Goal: Transaction & Acquisition: Purchase product/service

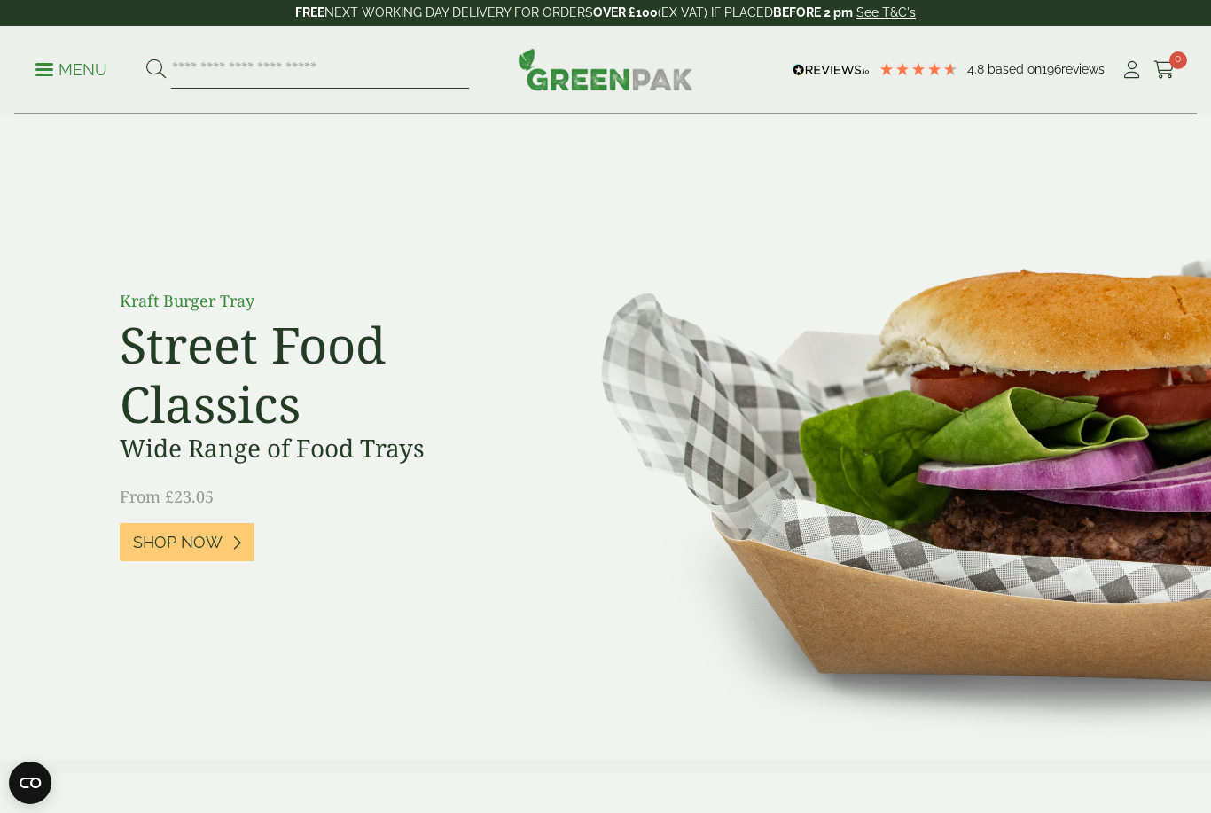
click at [400, 64] on input "search" at bounding box center [320, 69] width 298 height 37
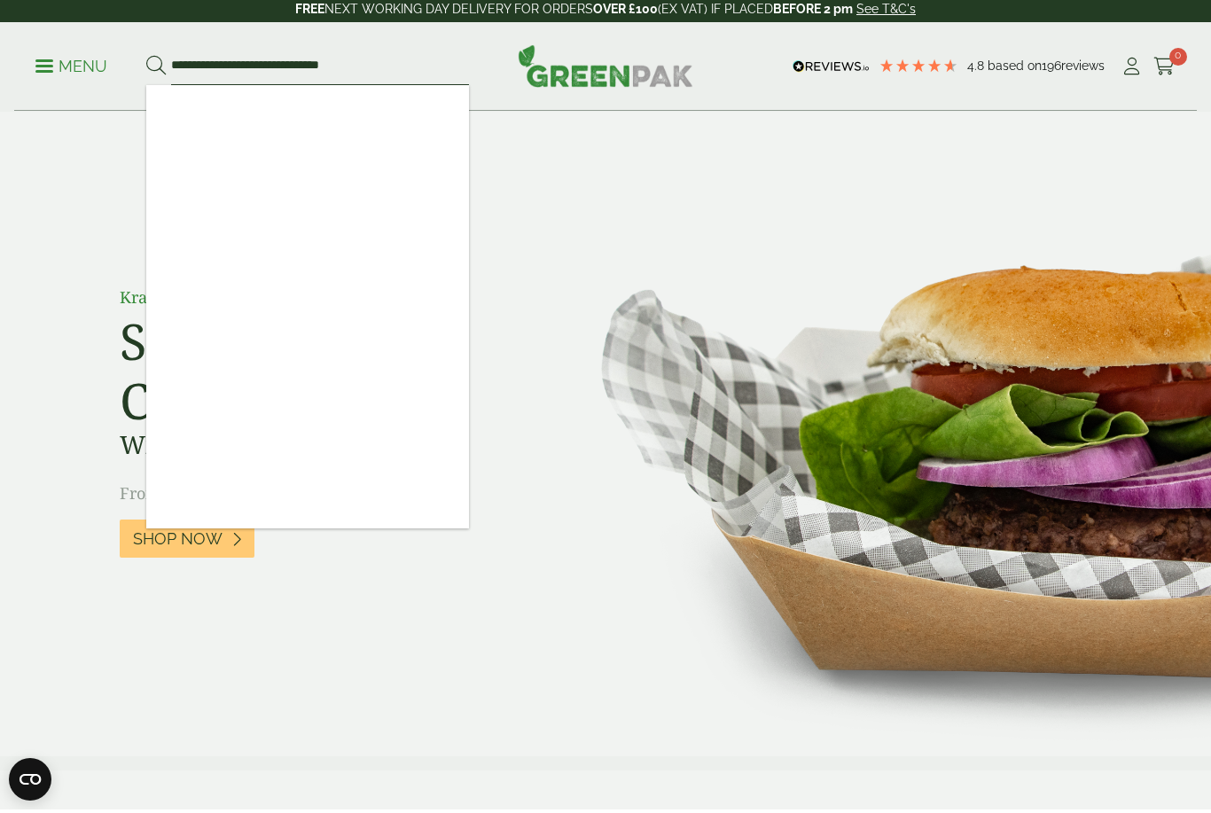
type input "**********"
click at [155, 66] on button at bounding box center [156, 70] width 20 height 23
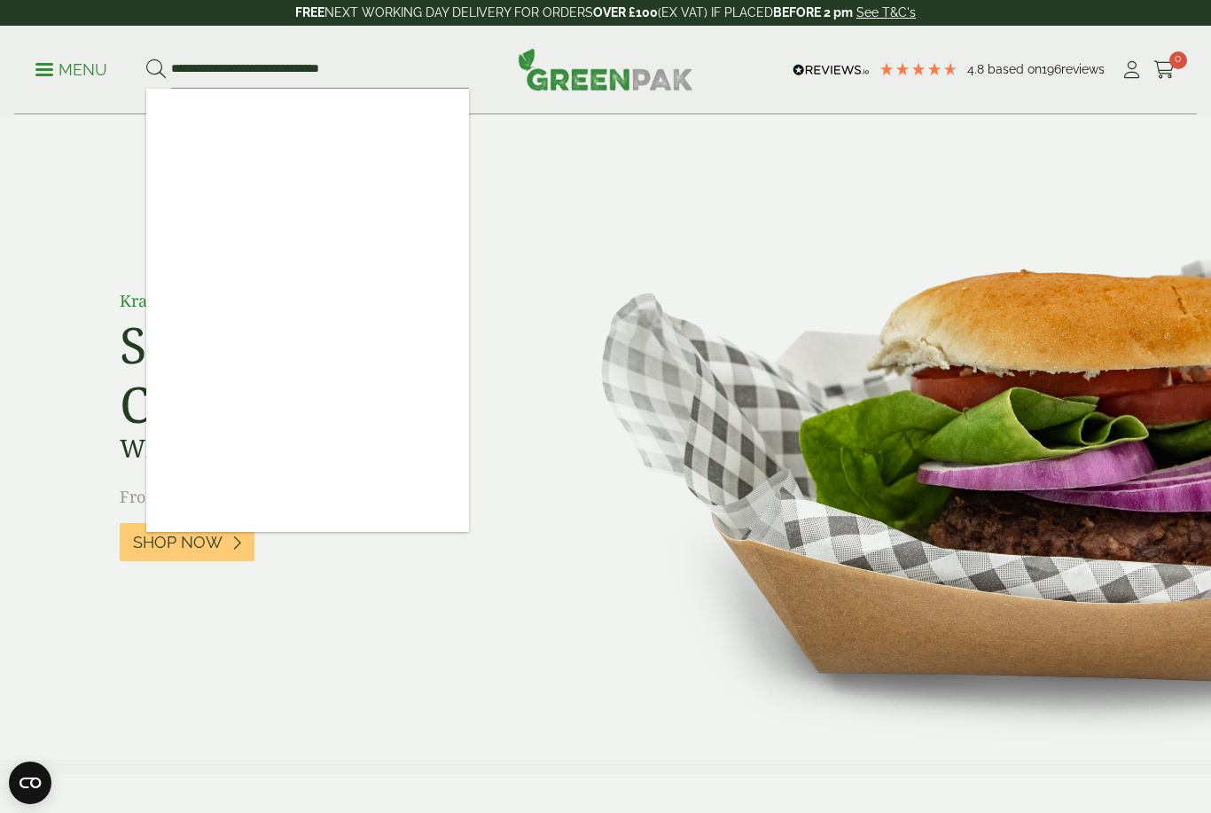
click at [494, 287] on div "Kraft Burger Tray Street Food Classics Wide Range of Food Trays From £23.05 Sho…" at bounding box center [605, 438] width 1011 height 418
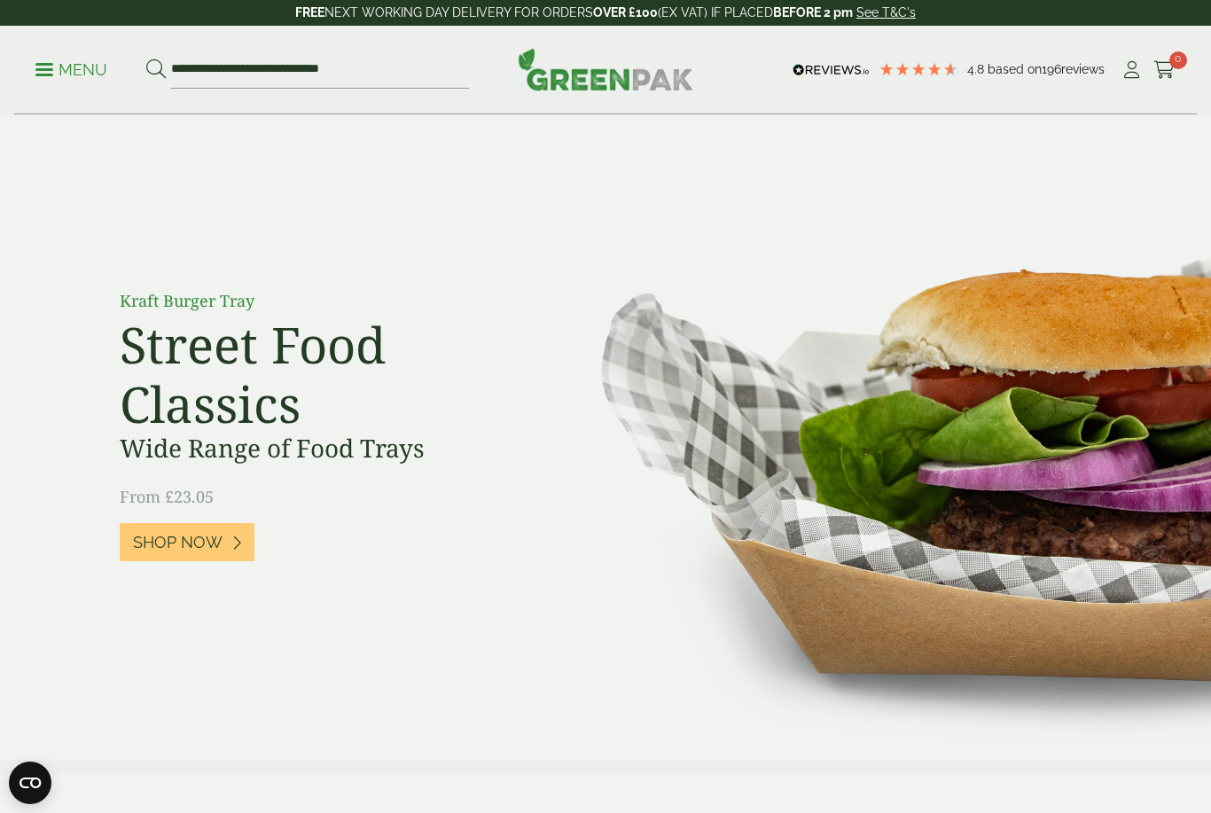
click at [52, 70] on span at bounding box center [44, 69] width 18 height 3
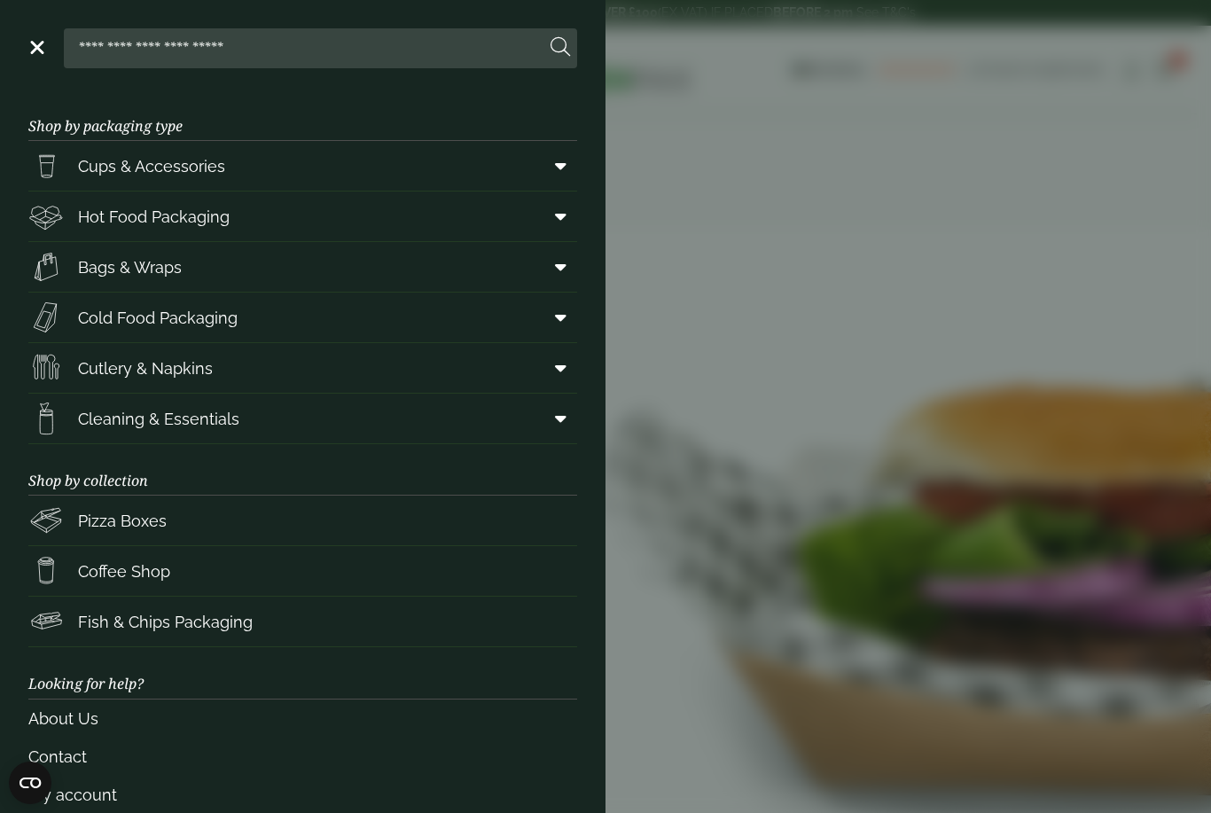
click at [423, 325] on link "Cold Food Packaging" at bounding box center [302, 318] width 549 height 50
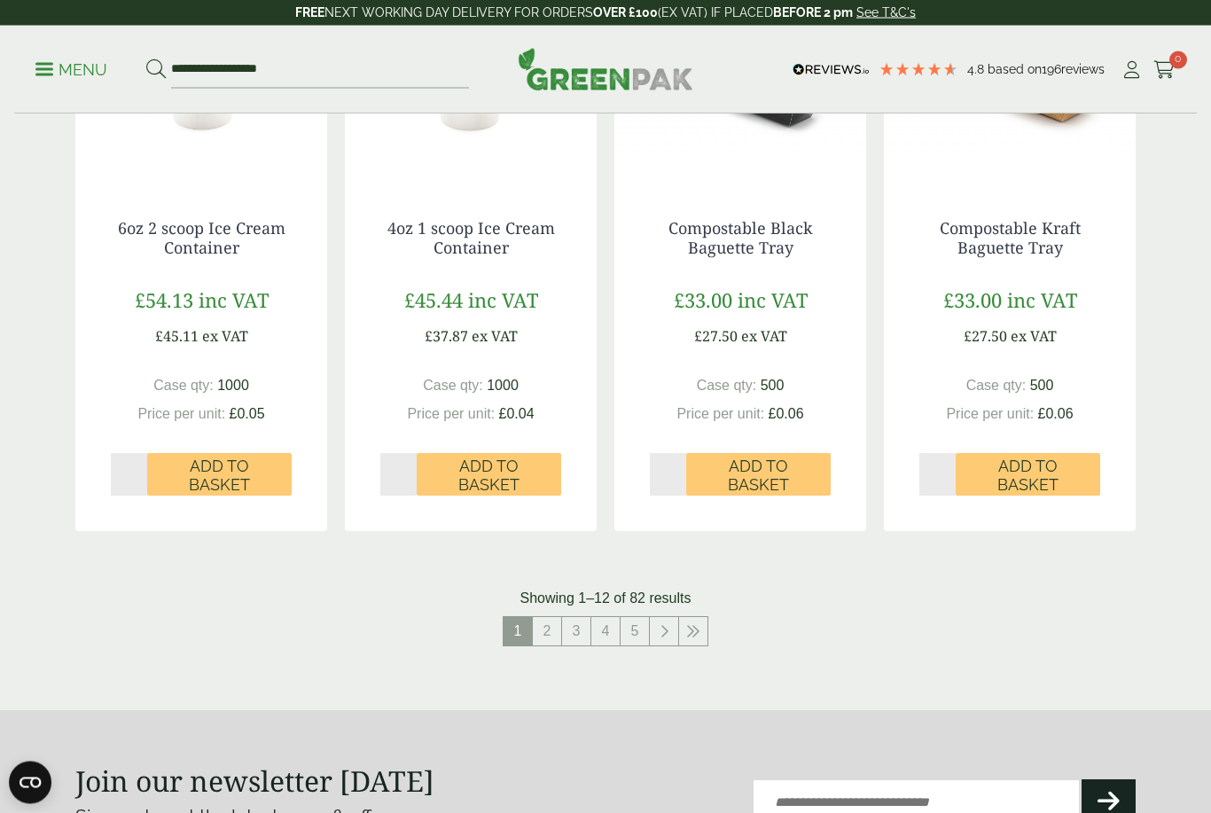
click at [560, 624] on link "2" at bounding box center [547, 632] width 28 height 28
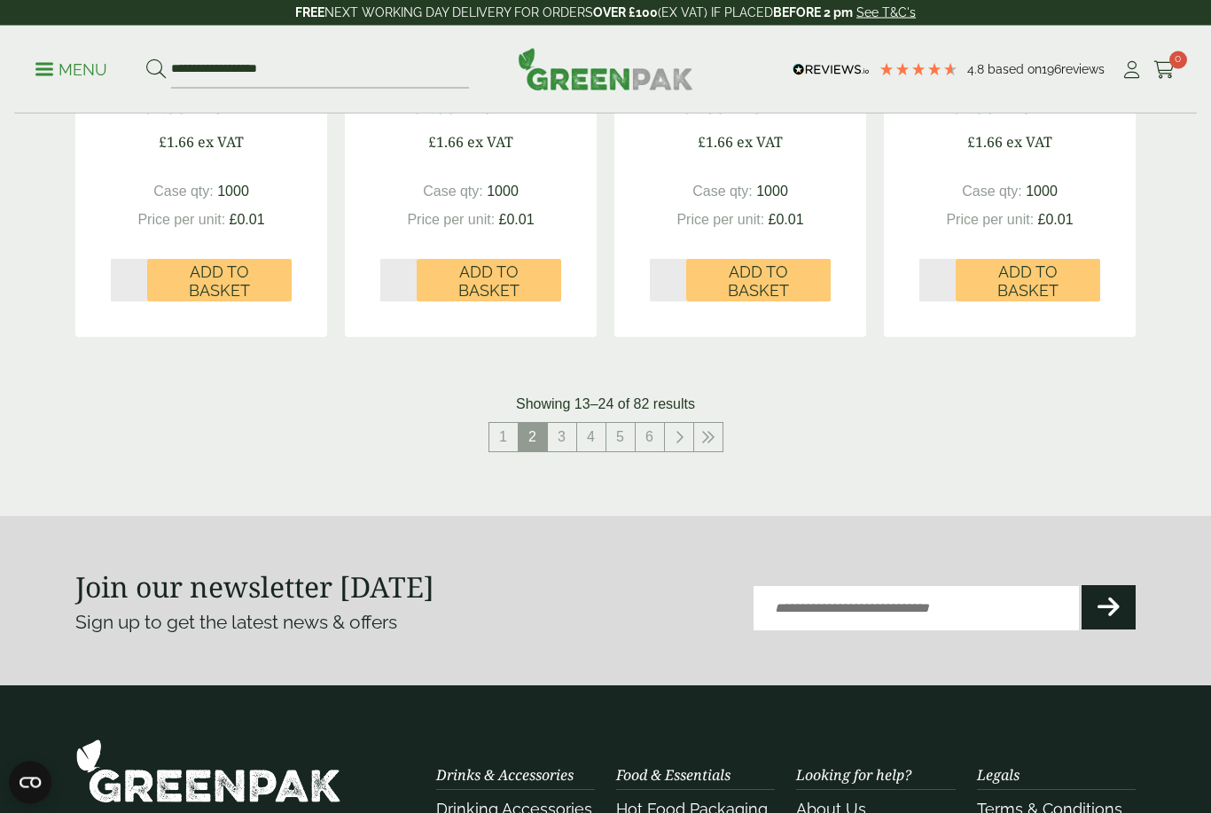
scroll to position [1996, 0]
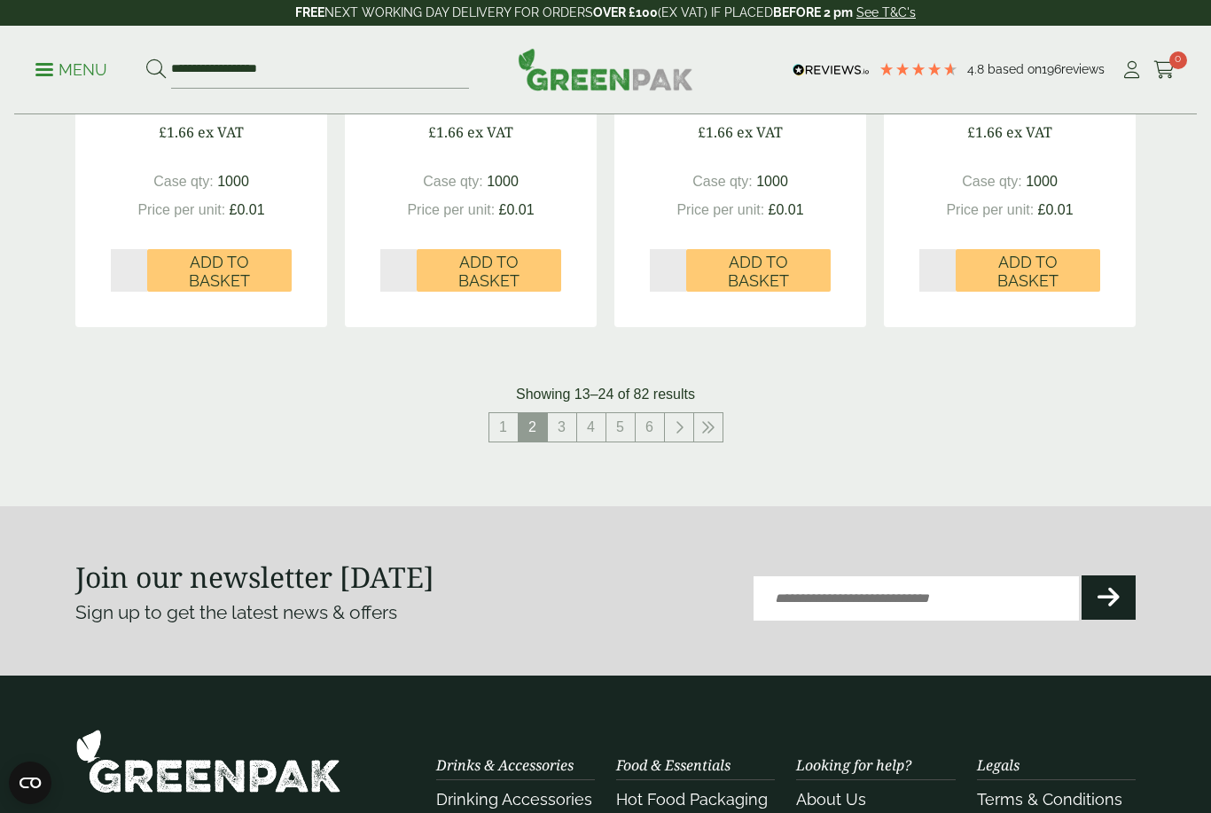
click at [557, 427] on link "3" at bounding box center [562, 427] width 28 height 28
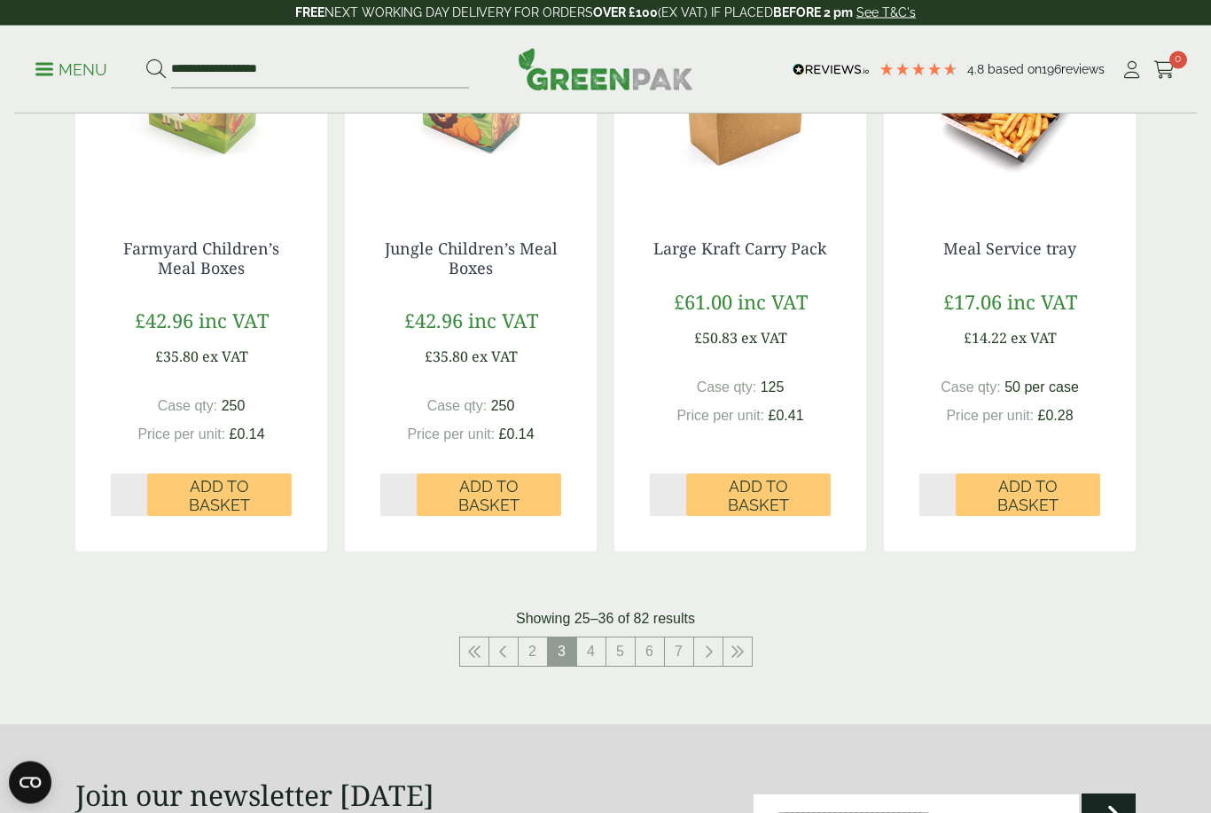
click at [600, 650] on link "4" at bounding box center [591, 652] width 28 height 28
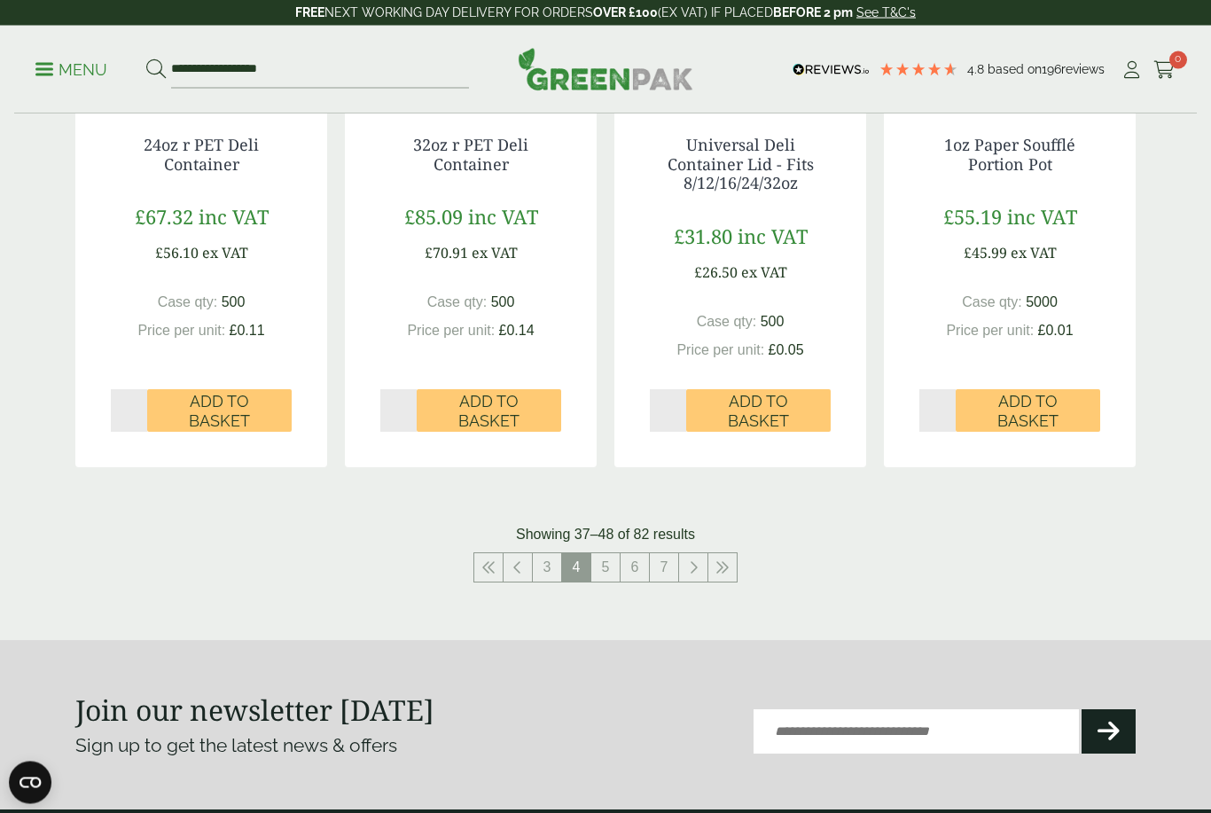
click at [610, 555] on link "5" at bounding box center [605, 568] width 28 height 28
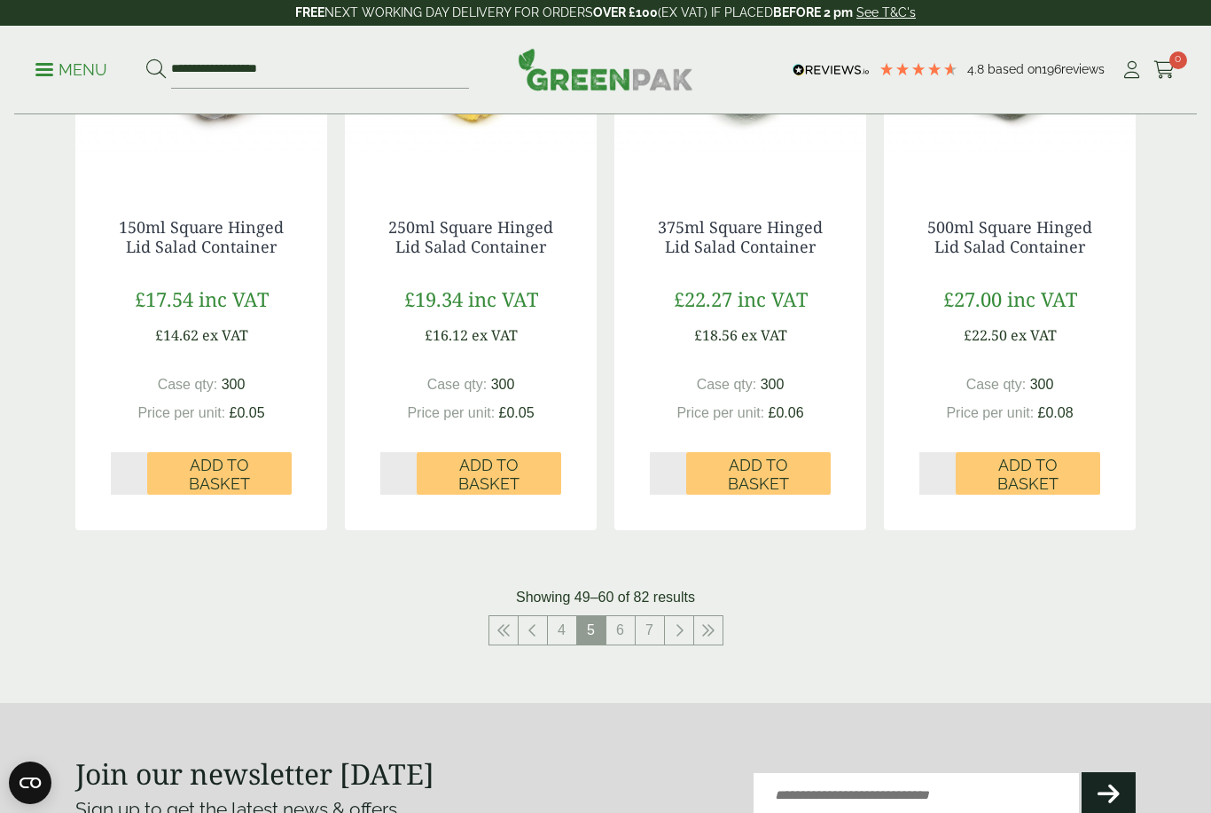
scroll to position [1783, 0]
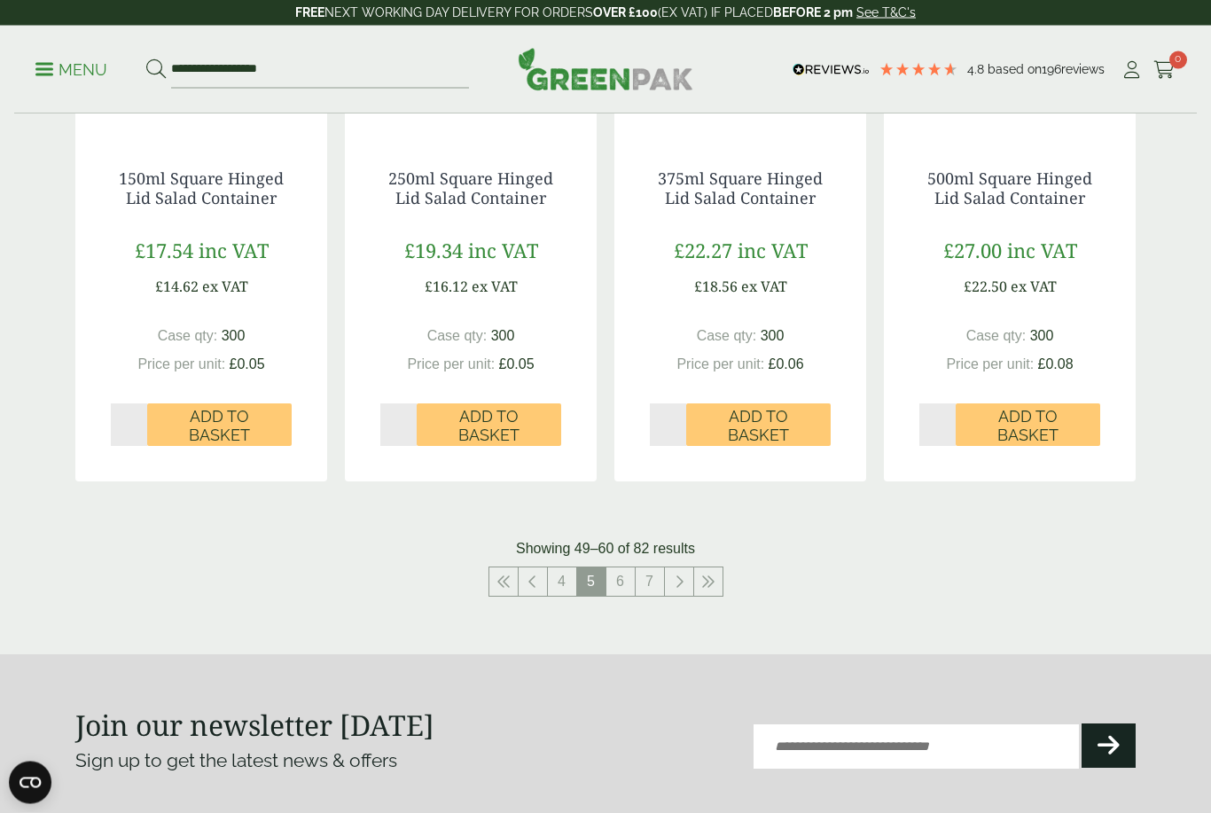
click at [622, 573] on link "6" at bounding box center [621, 582] width 28 height 28
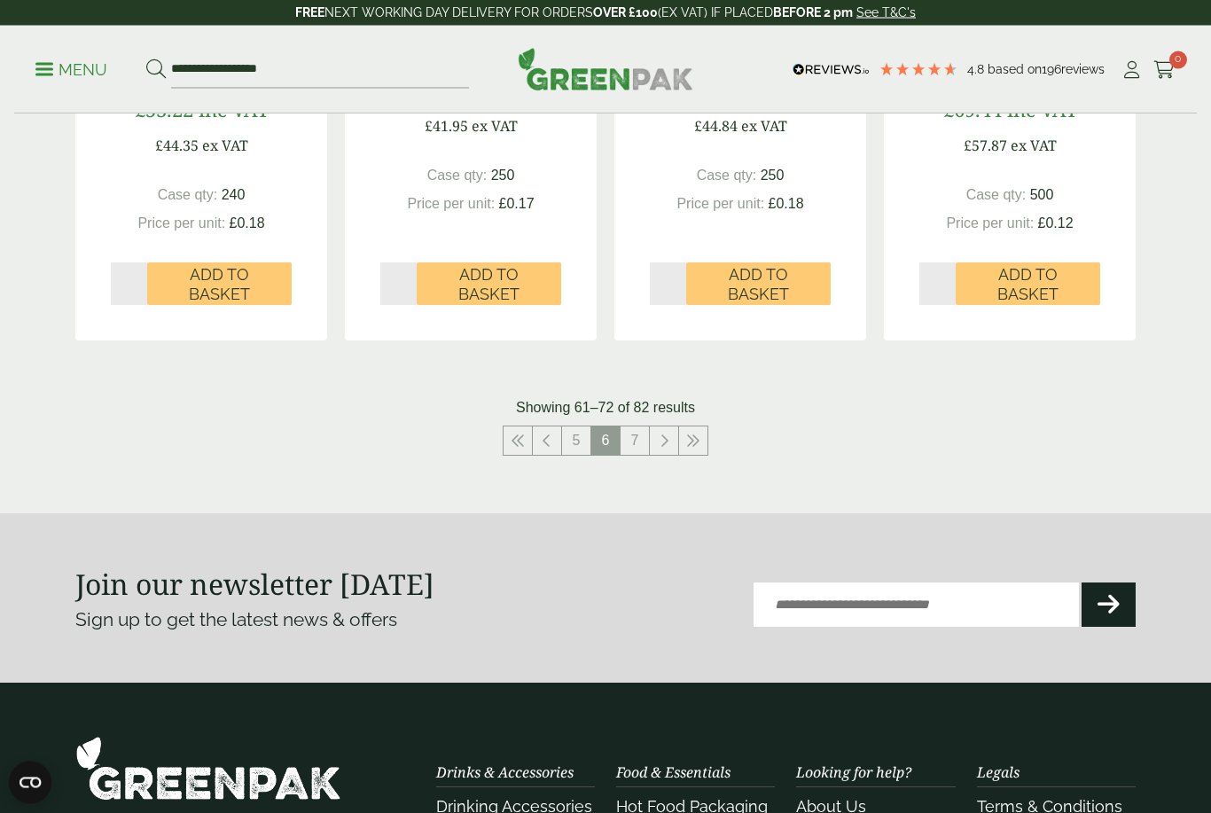
scroll to position [1948, 0]
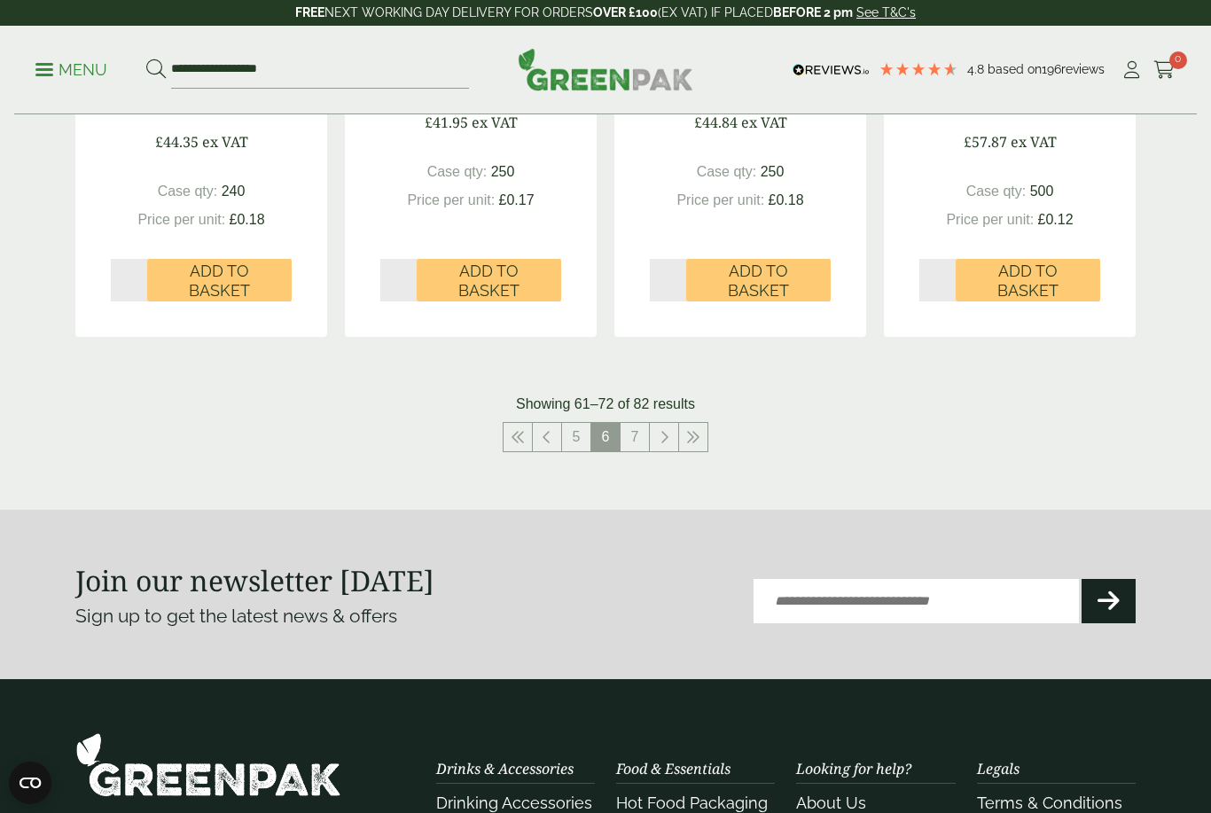
click at [633, 442] on link "7" at bounding box center [635, 437] width 28 height 28
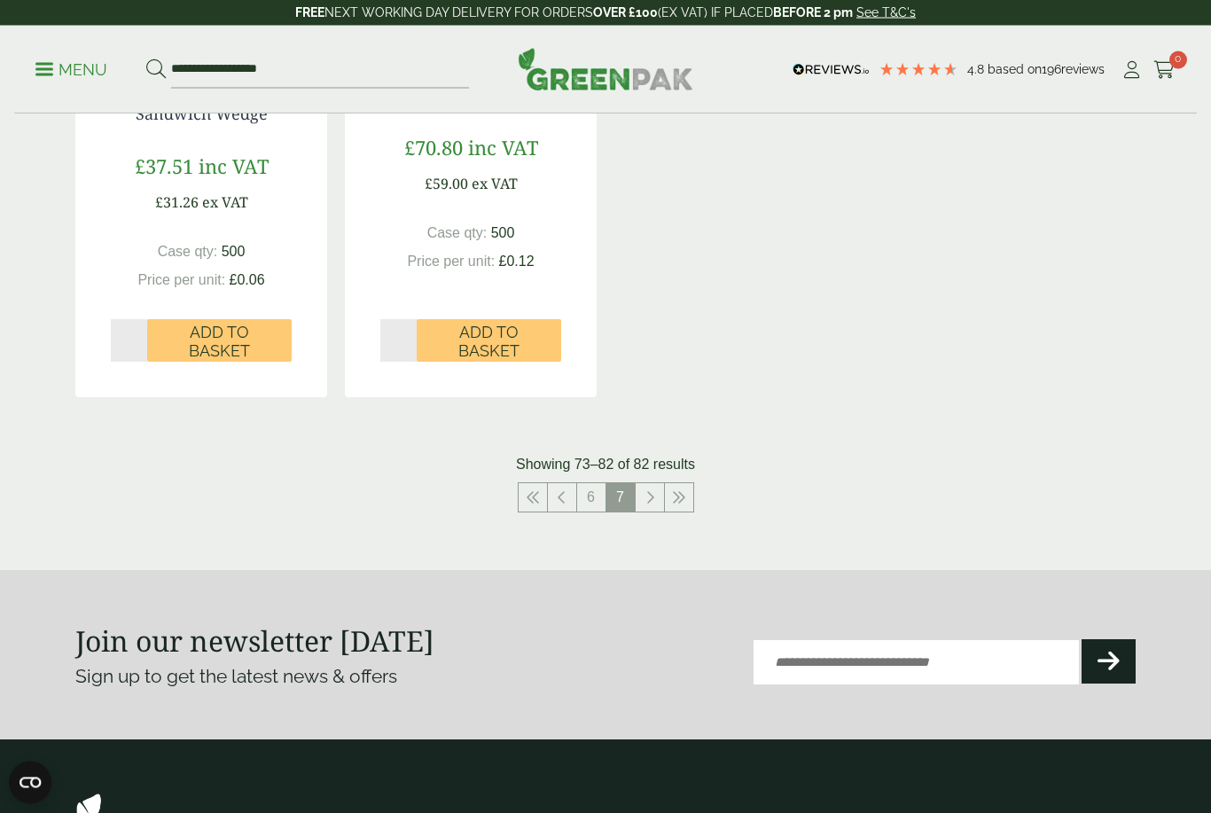
scroll to position [1872, 0]
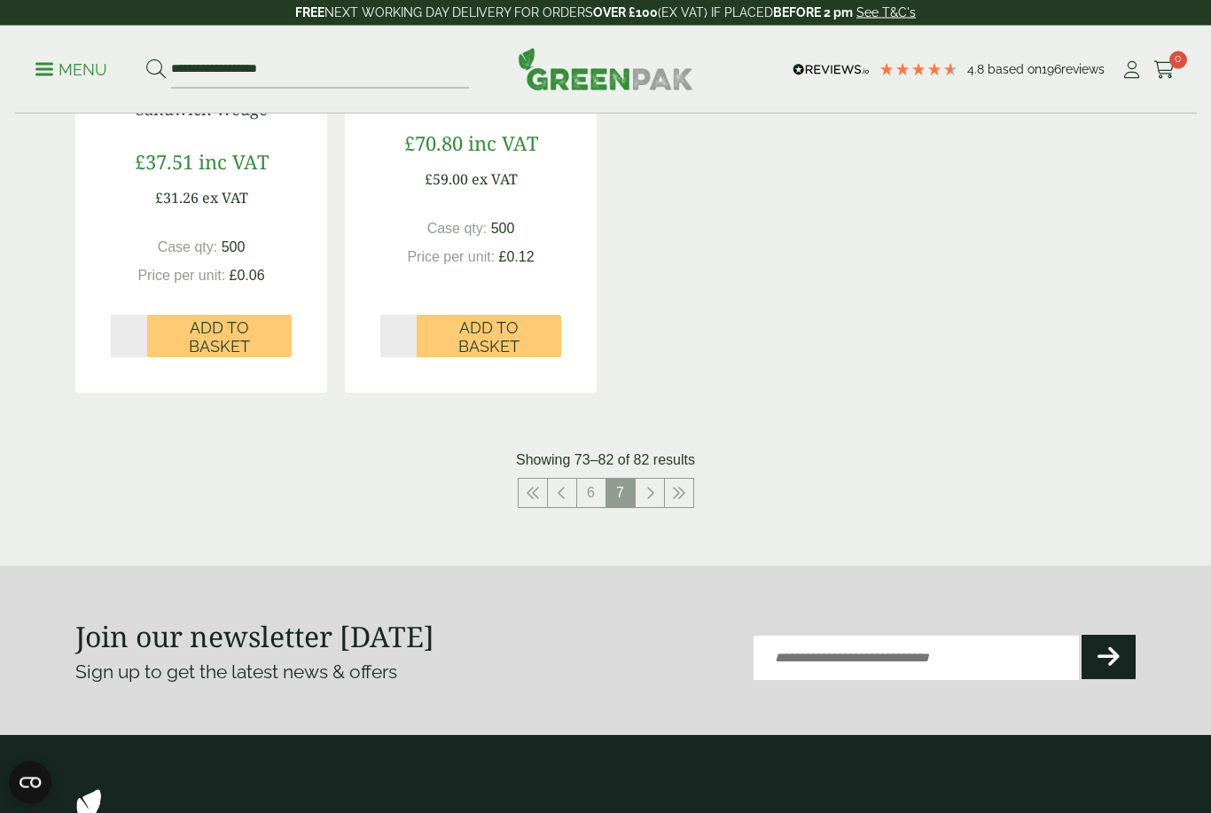
click at [563, 497] on link at bounding box center [562, 494] width 28 height 28
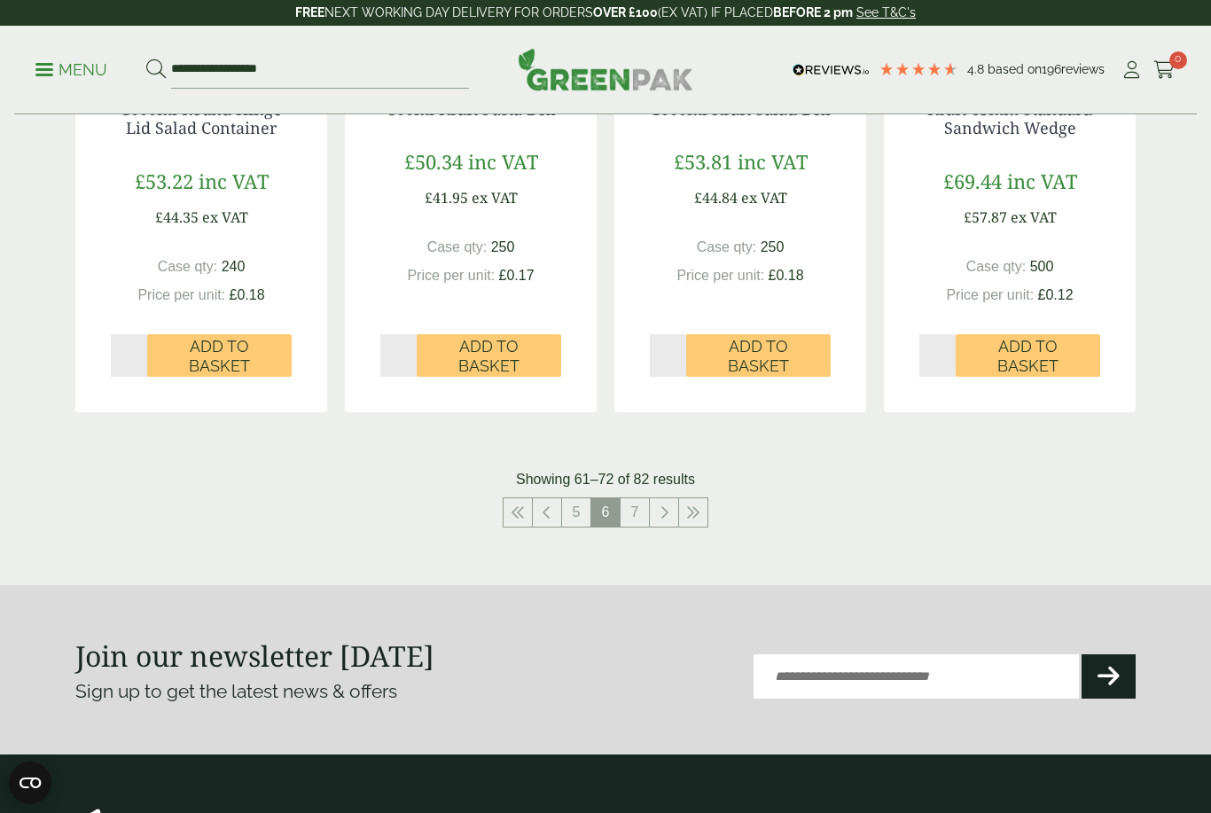
click at [549, 505] on icon at bounding box center [547, 512] width 9 height 14
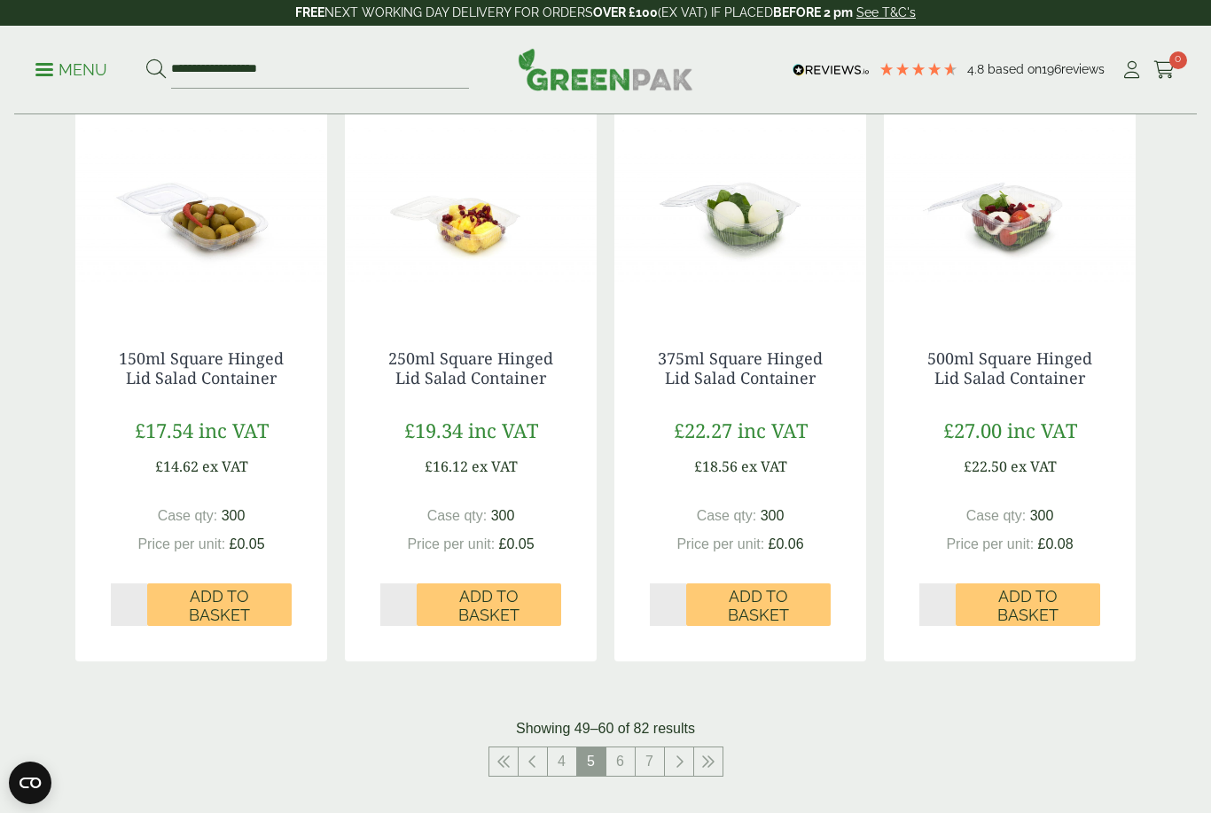
scroll to position [1611, 0]
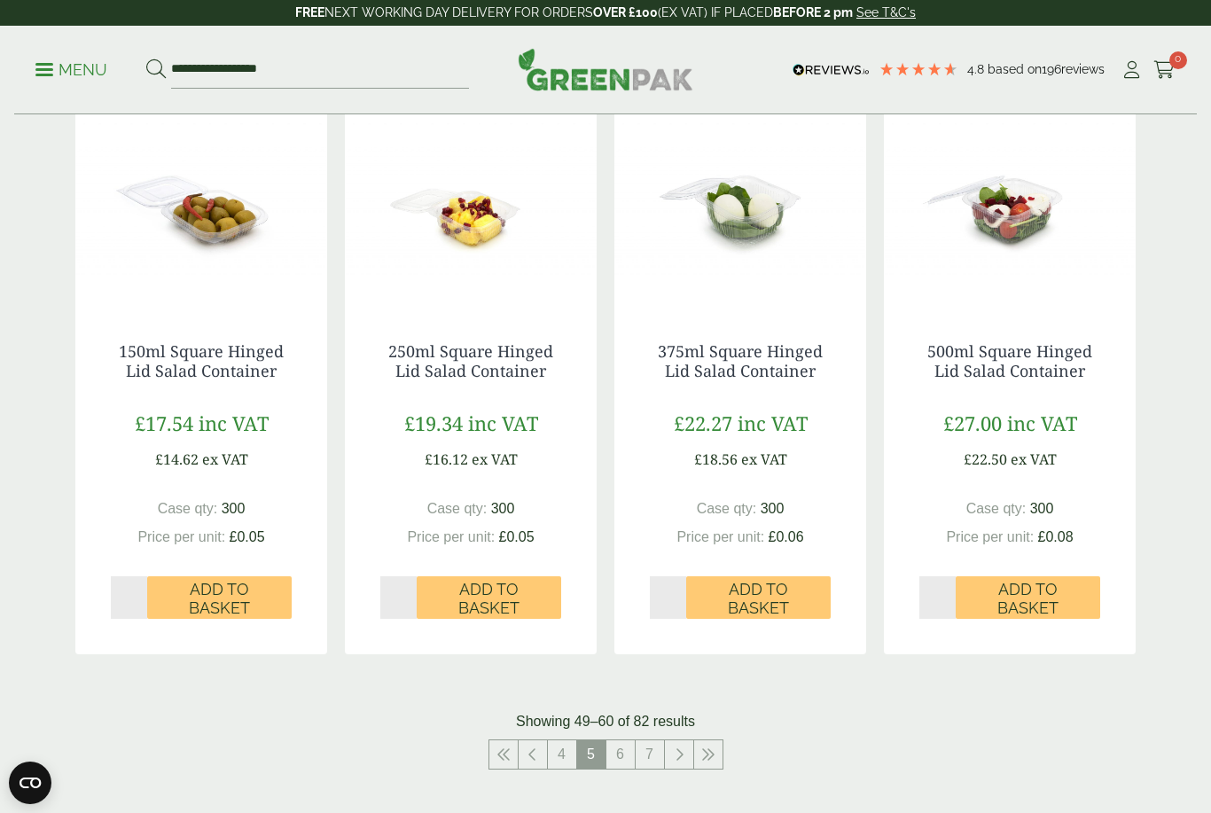
click at [1036, 212] on img at bounding box center [1010, 196] width 252 height 222
